Goal: Find specific page/section: Find specific page/section

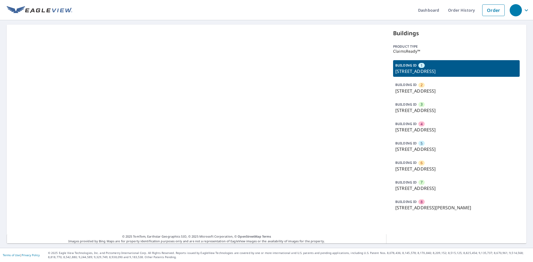
click at [418, 71] on p "[STREET_ADDRESS]" at bounding box center [456, 71] width 122 height 7
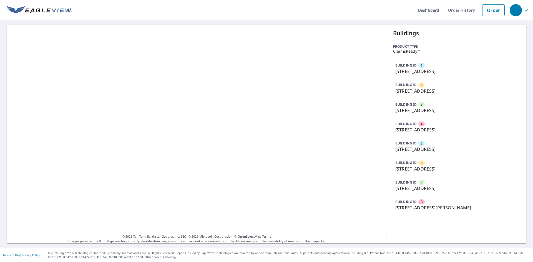
click at [425, 92] on p "[STREET_ADDRESS]" at bounding box center [456, 91] width 122 height 7
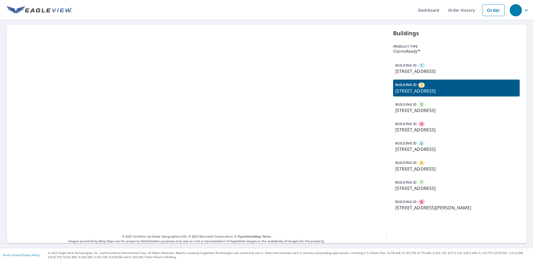
click at [421, 73] on p "[STREET_ADDRESS]" at bounding box center [456, 71] width 122 height 7
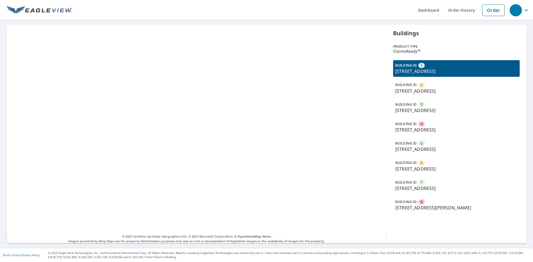
click at [416, 91] on p "[STREET_ADDRESS]" at bounding box center [456, 91] width 122 height 7
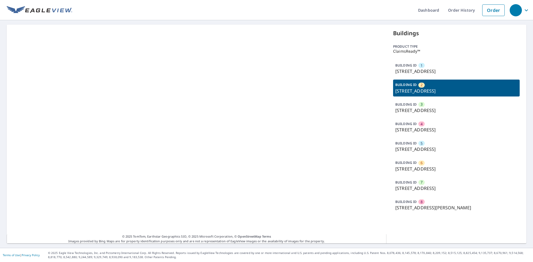
click at [418, 64] on div "1" at bounding box center [421, 65] width 6 height 5
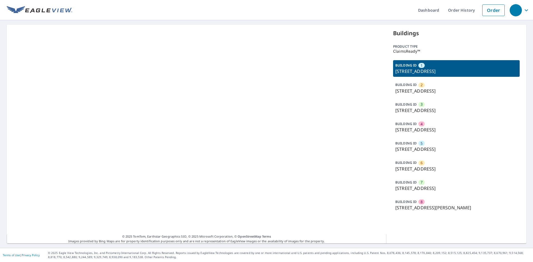
click at [418, 81] on div "BUILDING ID 2 [STREET_ADDRESS]" at bounding box center [456, 88] width 127 height 17
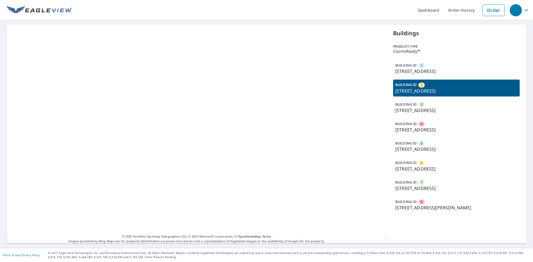
click at [417, 62] on div "BUILDING ID 1 [STREET_ADDRESS]" at bounding box center [456, 68] width 127 height 17
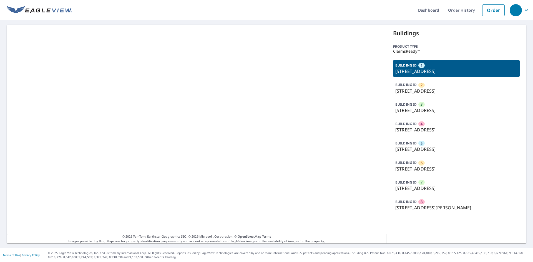
click at [420, 77] on div "BUILDING ID 1 [STREET_ADDRESS]" at bounding box center [456, 68] width 127 height 17
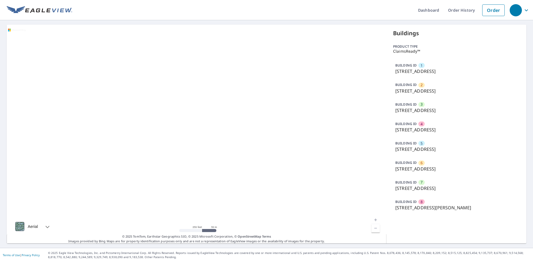
click at [424, 68] on p "[STREET_ADDRESS]" at bounding box center [456, 71] width 122 height 7
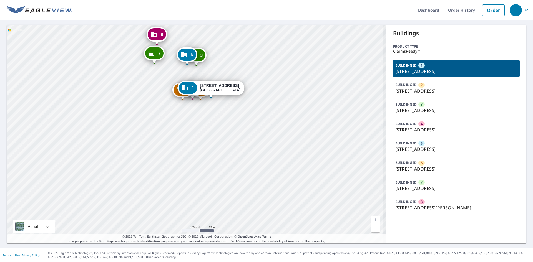
drag, startPoint x: 283, startPoint y: 136, endPoint x: 224, endPoint y: 122, distance: 60.9
click at [227, 127] on div "2 [STREET_ADDRESS] 3 [STREET_ADDRESS] [GEOGRAPHIC_DATA][STREET_ADDRESS] 5 [STRE…" at bounding box center [197, 134] width 380 height 219
